Goal: Task Accomplishment & Management: Use online tool/utility

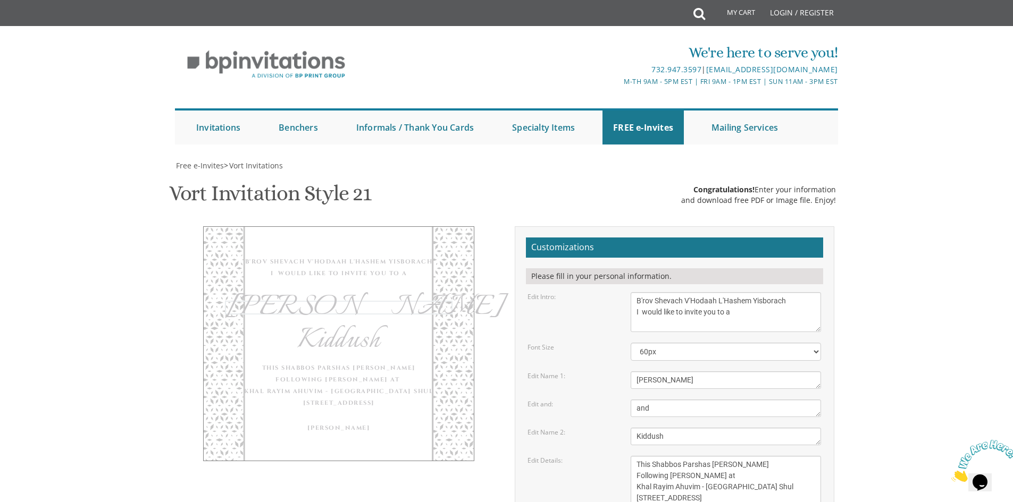
drag, startPoint x: 660, startPoint y: 275, endPoint x: 555, endPoint y: 280, distance: 105.3
click at [566, 372] on div "Edit Name 1: Tzvi" at bounding box center [673, 381] width 309 height 18
type textarea "Hodaah"
drag, startPoint x: 667, startPoint y: 332, endPoint x: 600, endPoint y: 332, distance: 67.5
click at [600, 428] on div "Edit Name 2: Nechama" at bounding box center [673, 437] width 309 height 18
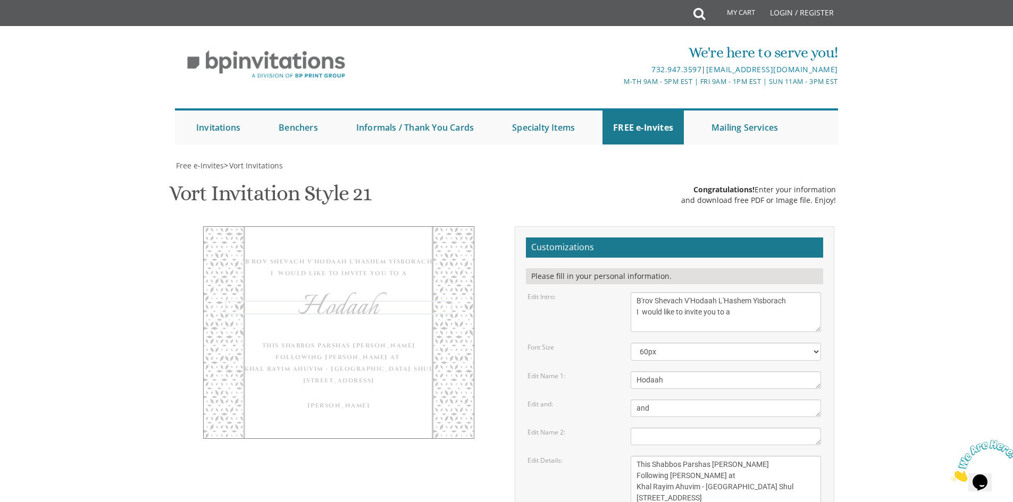
click at [632, 372] on textarea "Tzvi" at bounding box center [726, 381] width 190 height 18
paste textarea "Kiddush"
click at [705, 428] on textarea "Nechama" at bounding box center [726, 437] width 190 height 18
click at [681, 372] on textarea "Tzvi" at bounding box center [726, 381] width 190 height 18
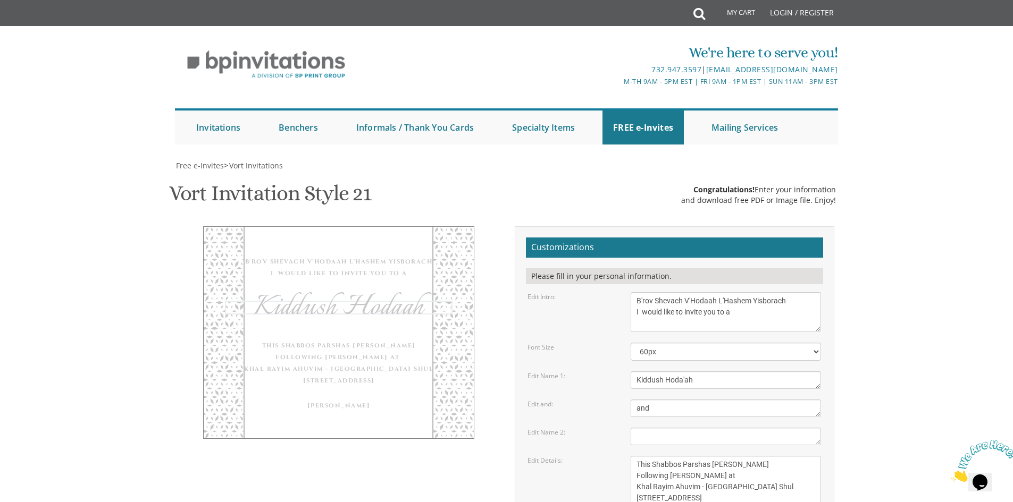
type textarea "Kiddush Hoda'ah"
click at [699, 400] on textarea "and" at bounding box center [726, 409] width 190 height 18
drag, startPoint x: 703, startPoint y: 274, endPoint x: 578, endPoint y: 276, distance: 125.5
click at [578, 372] on div "Edit Name 1: Tzvi" at bounding box center [673, 381] width 309 height 18
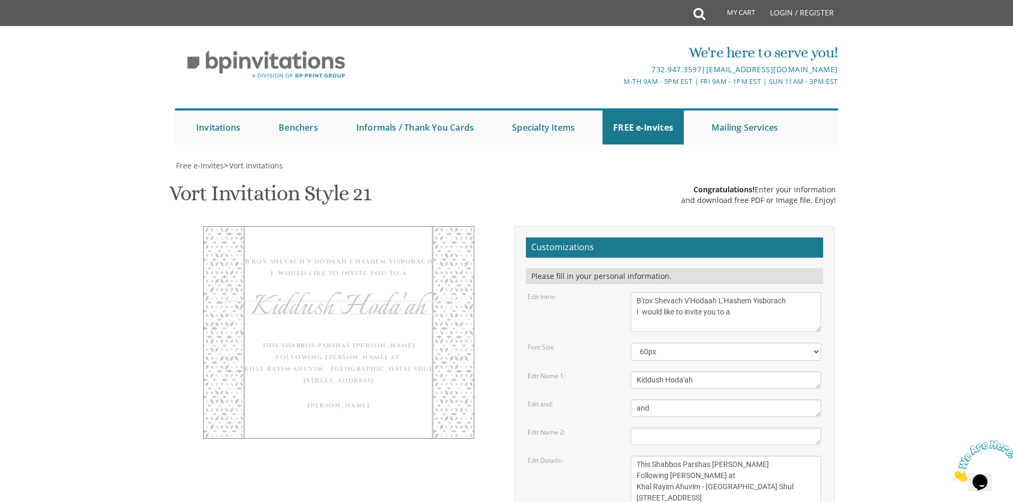
type input "[EMAIL_ADDRESS][DOMAIN_NAME]"
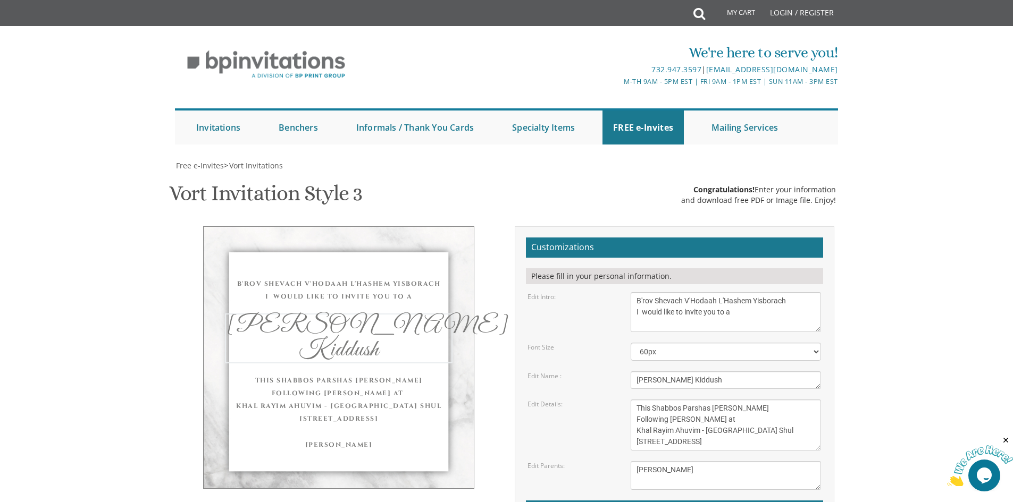
drag, startPoint x: 730, startPoint y: 328, endPoint x: 453, endPoint y: 316, distance: 277.2
click at [453, 316] on div "B'rov Shevach V'Hodaah L'Hashem Yisborach I would like to invite you to a Seuda…" at bounding box center [506, 414] width 671 height 376
paste textarea "Kiddush Hoda'ah"
type textarea "Kiddush Hoda'ah"
click at [764, 400] on textarea "[DATE] Seven-Thirty PM The [GEOGRAPHIC_DATA][STREET_ADDRESS][GEOGRAPHIC_DATA][G…" at bounding box center [726, 425] width 190 height 51
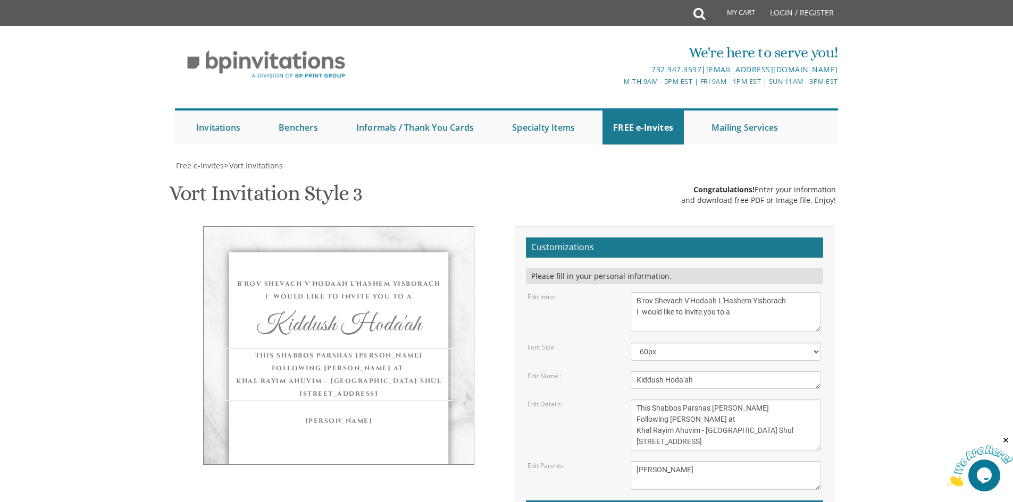
type input "[EMAIL_ADDRESS][DOMAIN_NAME]"
